Goal: Understand process/instructions: Learn how to perform a task or action

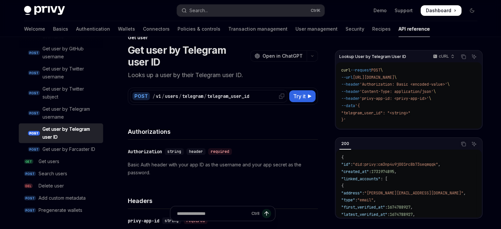
click at [256, 97] on div "/ v1 / users / telegram / telegram_user_id" at bounding box center [219, 96] width 132 height 7
click at [312, 96] on button "Try it" at bounding box center [302, 96] width 26 height 12
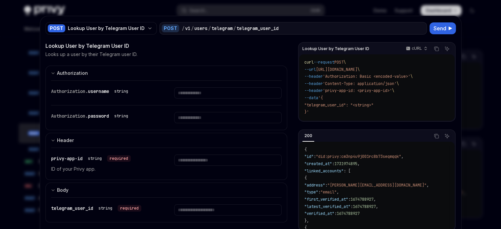
click at [350, 95] on code "curl --request POST \ --url [URL][DOMAIN_NAME] \ --header 'Authorization: Basic…" at bounding box center [376, 87] width 145 height 57
click at [390, 76] on span "'Authorization: Basic <encoded-value>'" at bounding box center [367, 76] width 88 height 5
click at [338, 85] on span "'Content-Type: application/json'" at bounding box center [360, 83] width 74 height 5
click at [198, 91] on input "Enter username" at bounding box center [227, 92] width 107 height 11
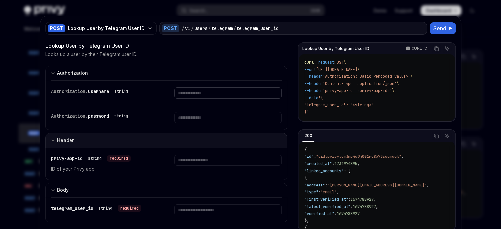
scroll to position [34, 0]
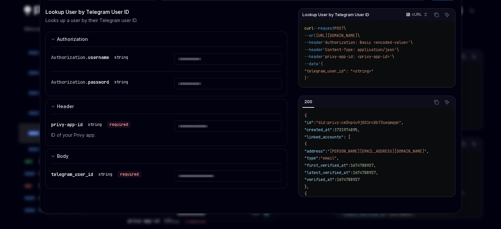
click at [473, 61] on div at bounding box center [250, 114] width 501 height 229
type textarea "*"
